Goal: Transaction & Acquisition: Purchase product/service

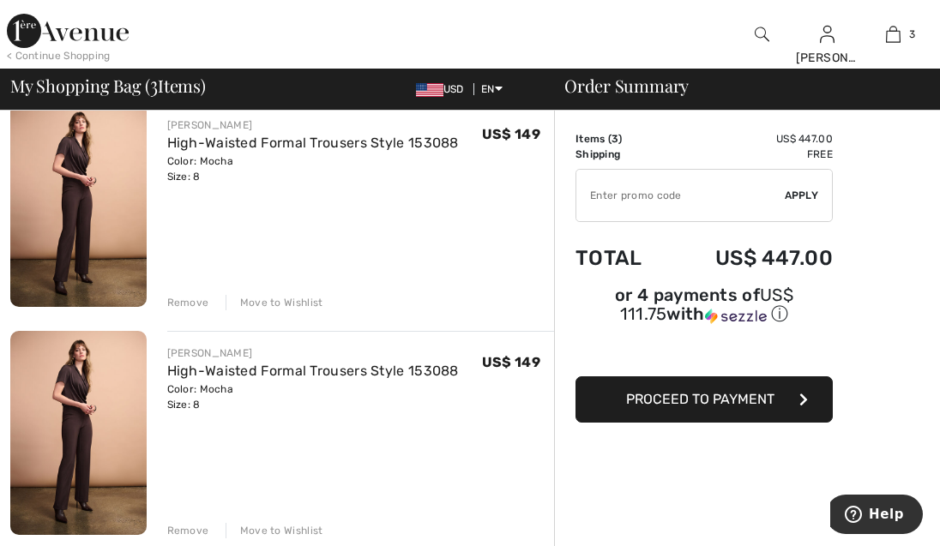
scroll to position [172, 0]
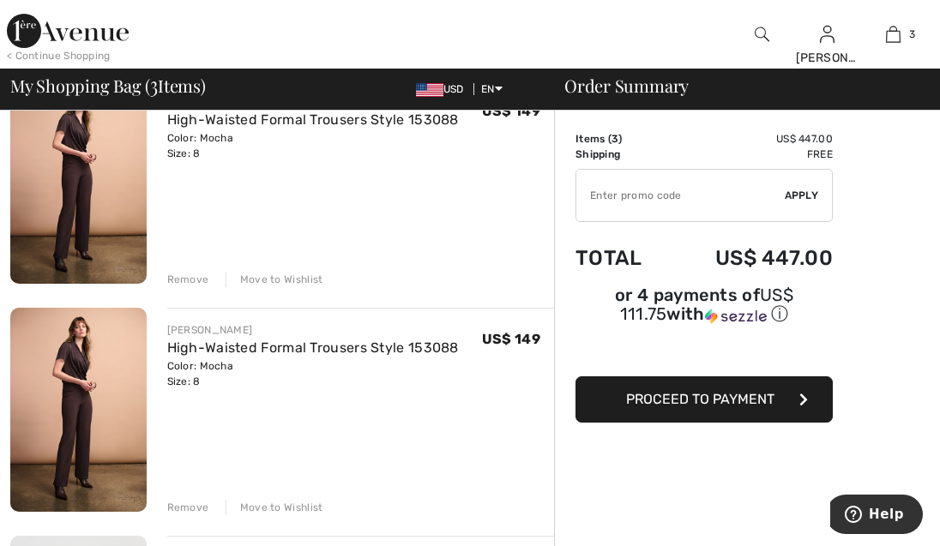
click at [183, 276] on div "Remove" at bounding box center [188, 279] width 42 height 15
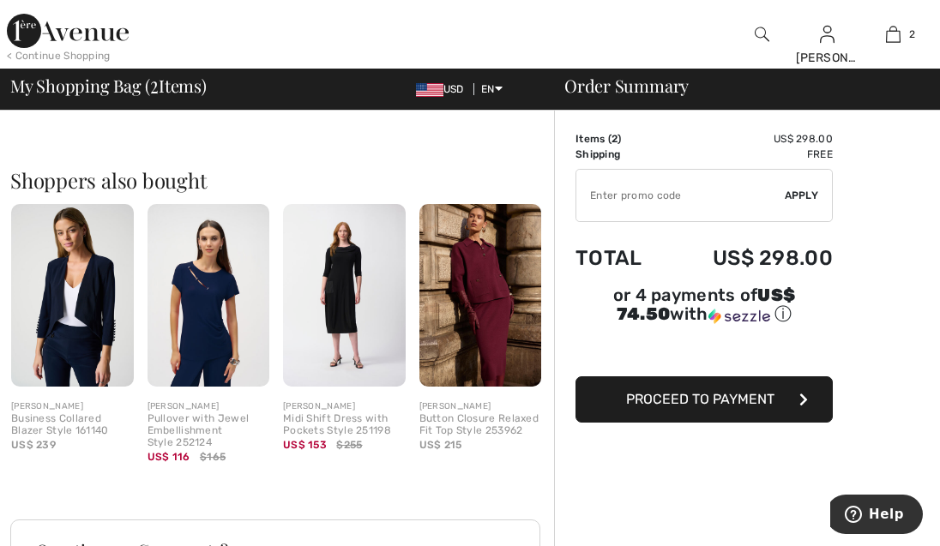
scroll to position [601, 0]
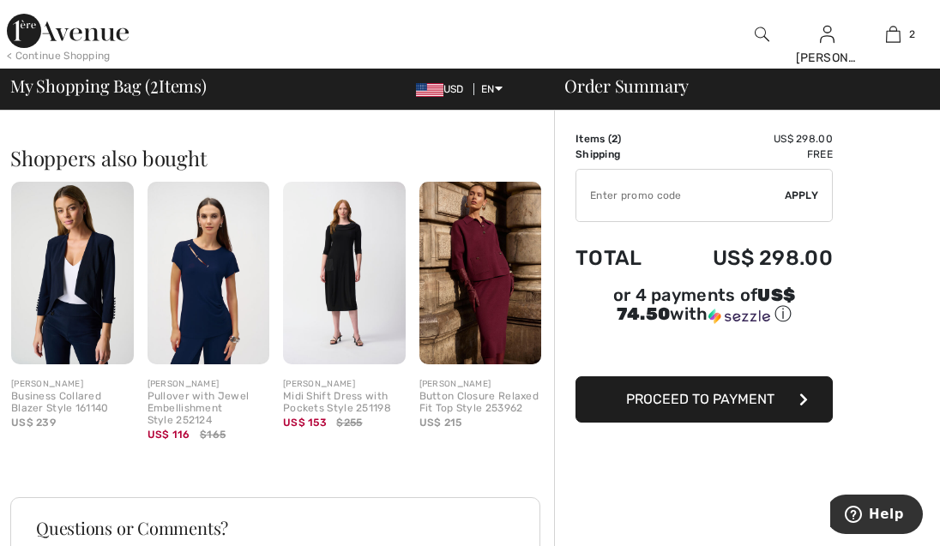
click at [653, 394] on span "Proceed to Payment" at bounding box center [700, 399] width 148 height 16
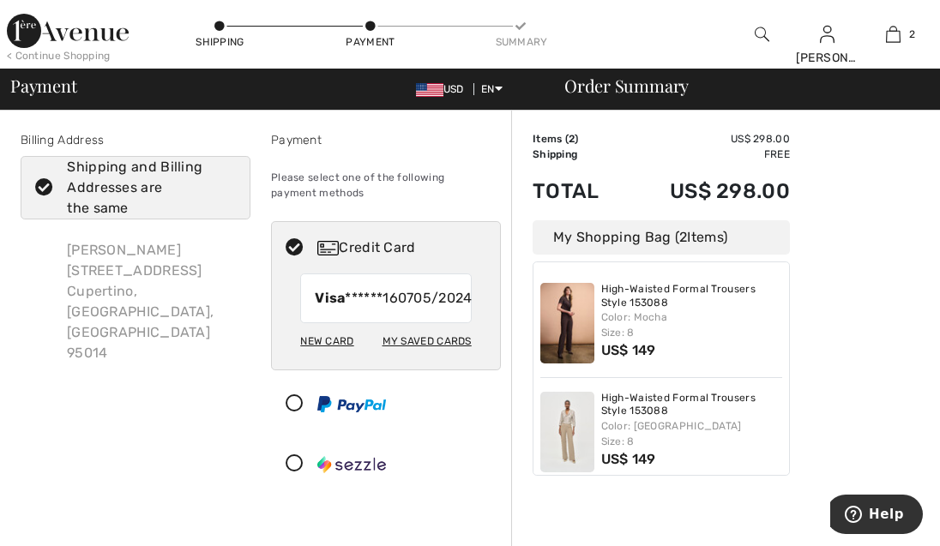
click at [422, 356] on div "My Saved Cards" at bounding box center [426, 341] width 89 height 29
radio input "true"
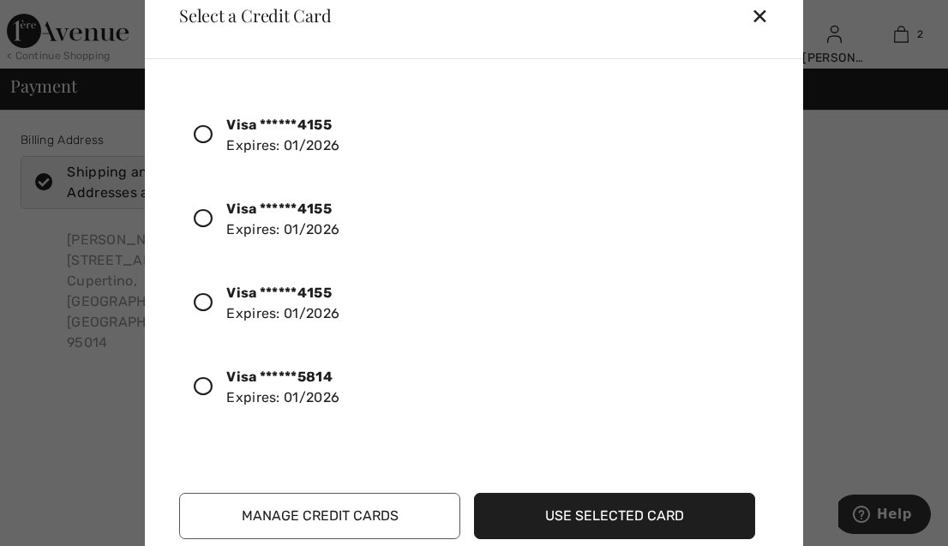
click at [199, 383] on icon at bounding box center [203, 386] width 19 height 19
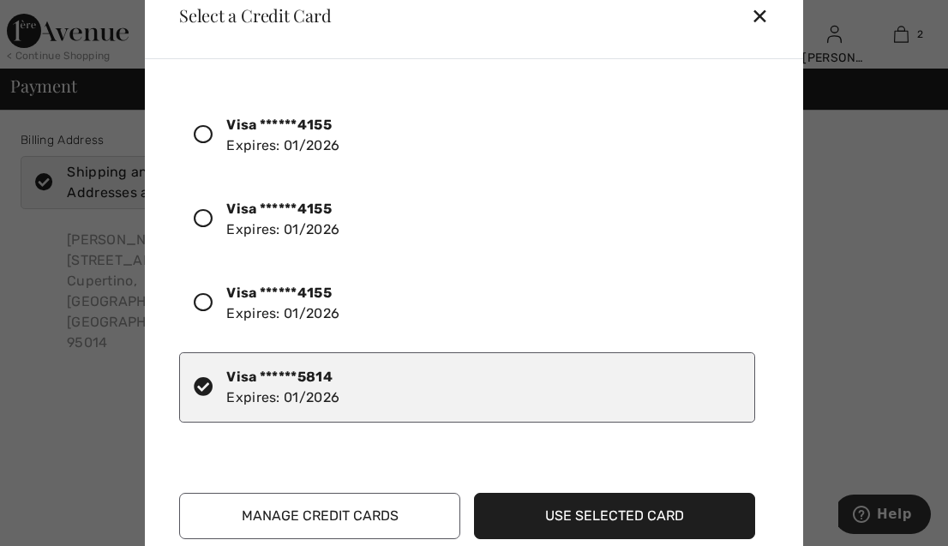
click at [527, 509] on button "Use Selected Card" at bounding box center [614, 516] width 281 height 46
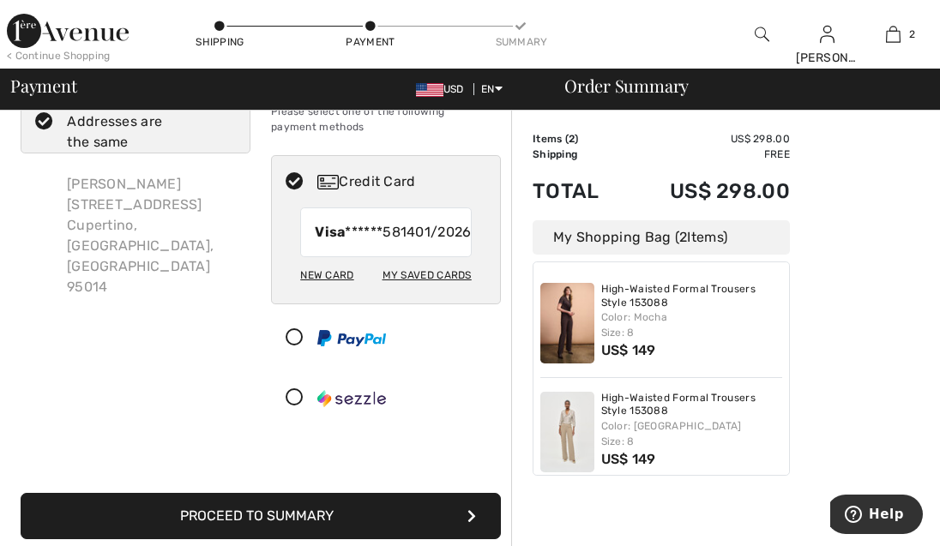
scroll to position [172, 0]
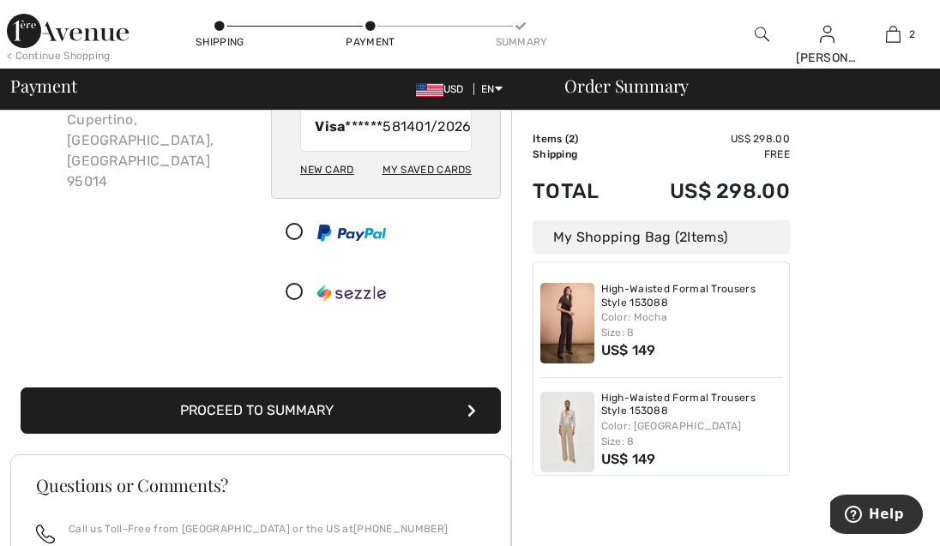
click at [323, 417] on button "Proceed to Summary" at bounding box center [261, 411] width 480 height 46
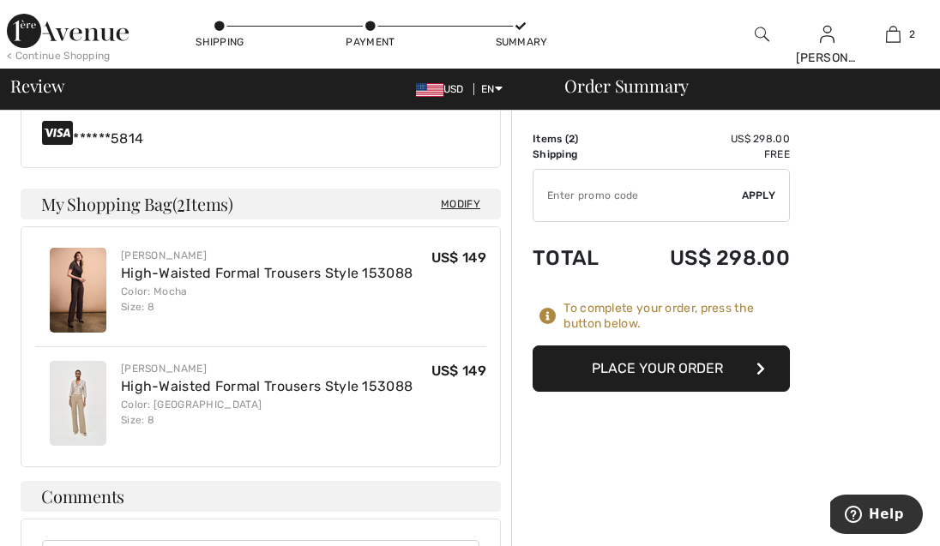
scroll to position [686, 0]
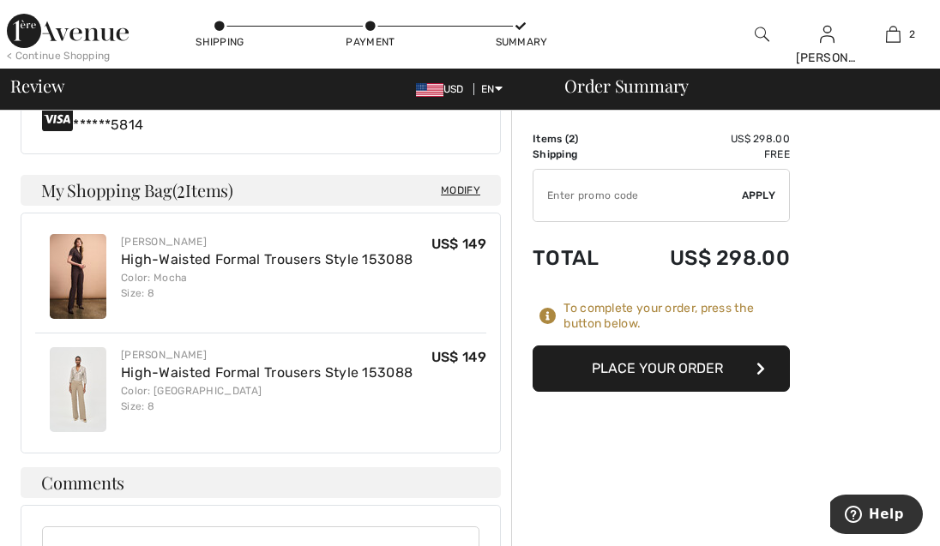
click at [630, 366] on button "Place Your Order" at bounding box center [661, 369] width 257 height 46
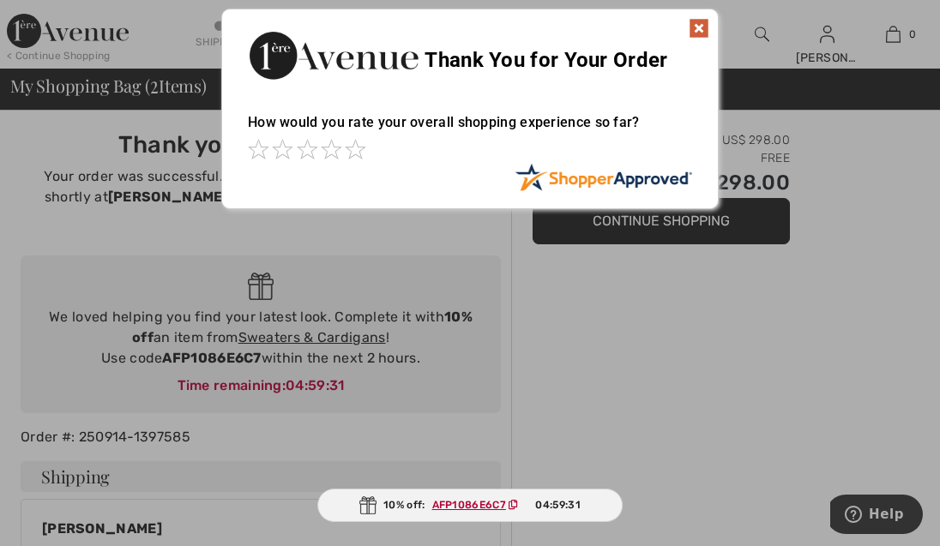
click at [701, 29] on img at bounding box center [699, 28] width 21 height 21
